Goal: Task Accomplishment & Management: Use online tool/utility

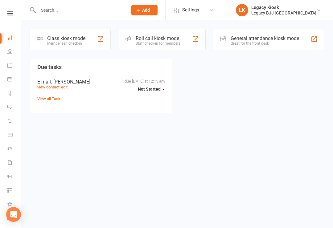
click at [70, 41] on div "Member self check-in" at bounding box center [66, 43] width 38 height 4
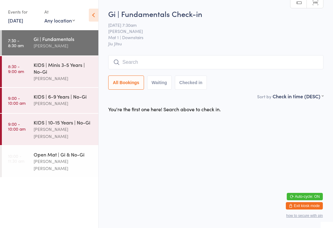
click at [162, 60] on input "search" at bounding box center [215, 62] width 215 height 14
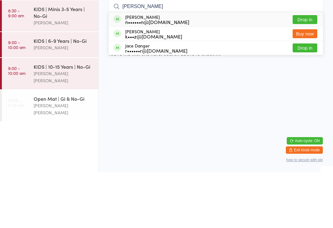
type input "Daniel"
click at [305, 71] on button "Drop in" at bounding box center [304, 75] width 25 height 9
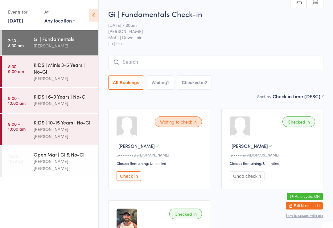
click at [59, 109] on div "KIDS | 6-9 Years | No-Gi Sean Hancock" at bounding box center [66, 100] width 65 height 24
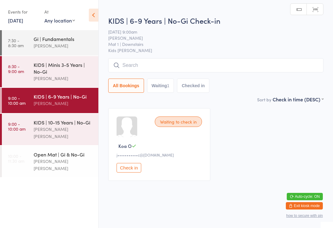
click at [63, 125] on div "KIDS | 10-15 Years | No-Gi" at bounding box center [63, 122] width 59 height 7
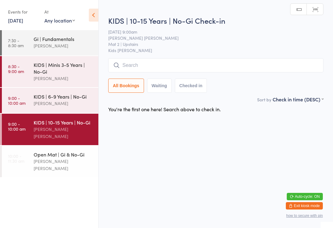
click at [69, 73] on div "KIDS | Minis 3-5 Years | No-Gi" at bounding box center [63, 68] width 59 height 14
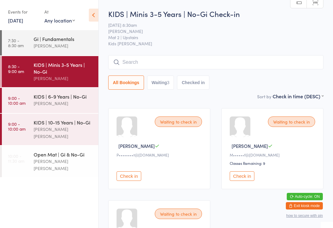
click at [59, 158] on div "Lucas Costa Santana" at bounding box center [63, 165] width 59 height 14
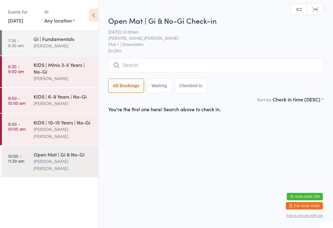
click at [72, 41] on div "Gi | Fundamentals" at bounding box center [63, 38] width 59 height 7
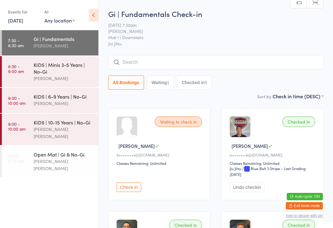
click at [139, 56] on input "search" at bounding box center [215, 62] width 215 height 14
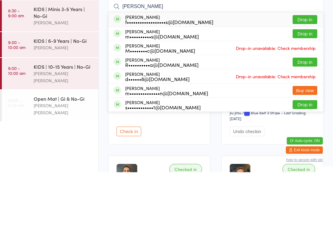
type input "Matt n"
click at [306, 71] on button "Drop in" at bounding box center [304, 75] width 25 height 9
